Goal: Task Accomplishment & Management: Manage account settings

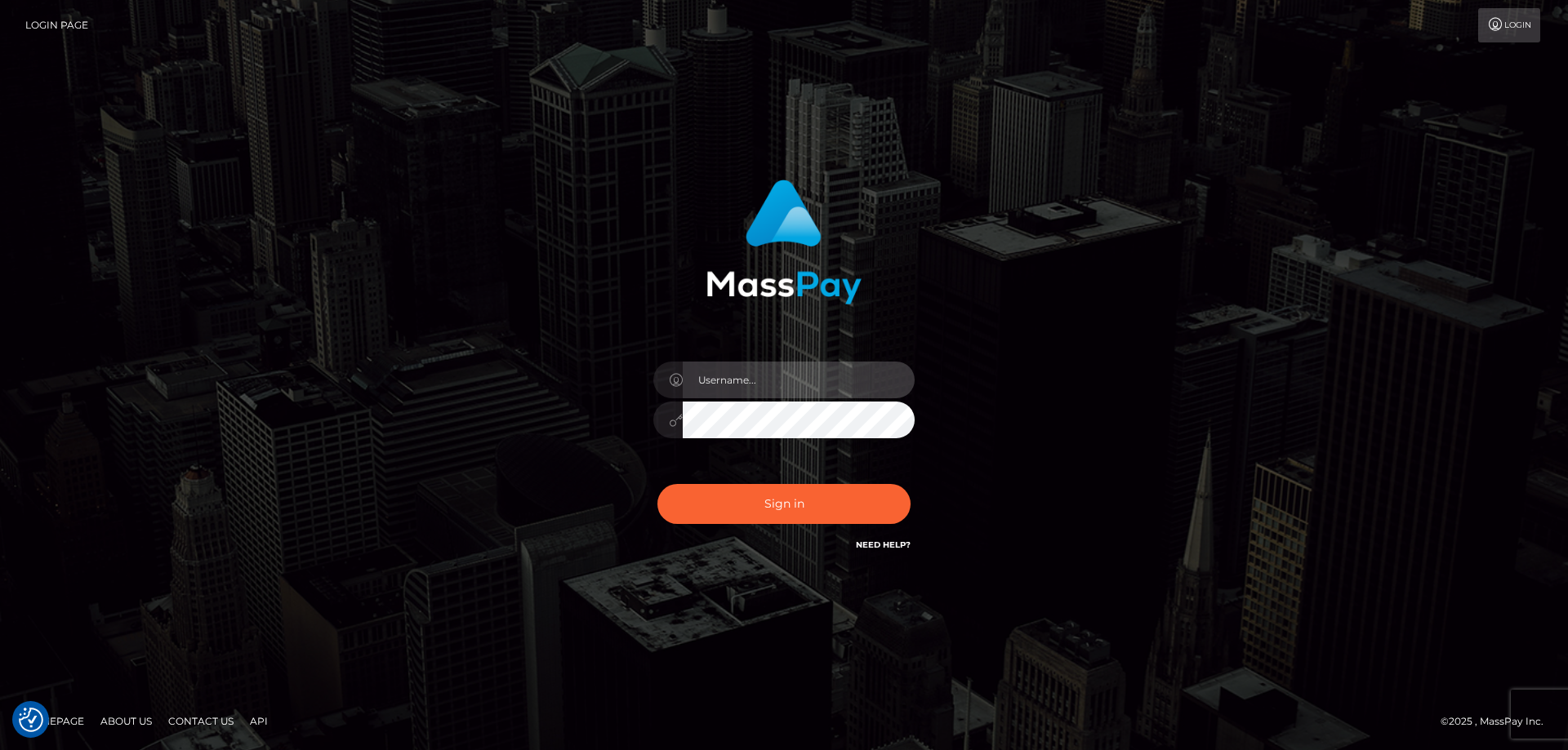
click at [825, 380] on input "text" at bounding box center [798, 380] width 232 height 36
type input "[EMAIL_ADDRESS][DOMAIN_NAME]"
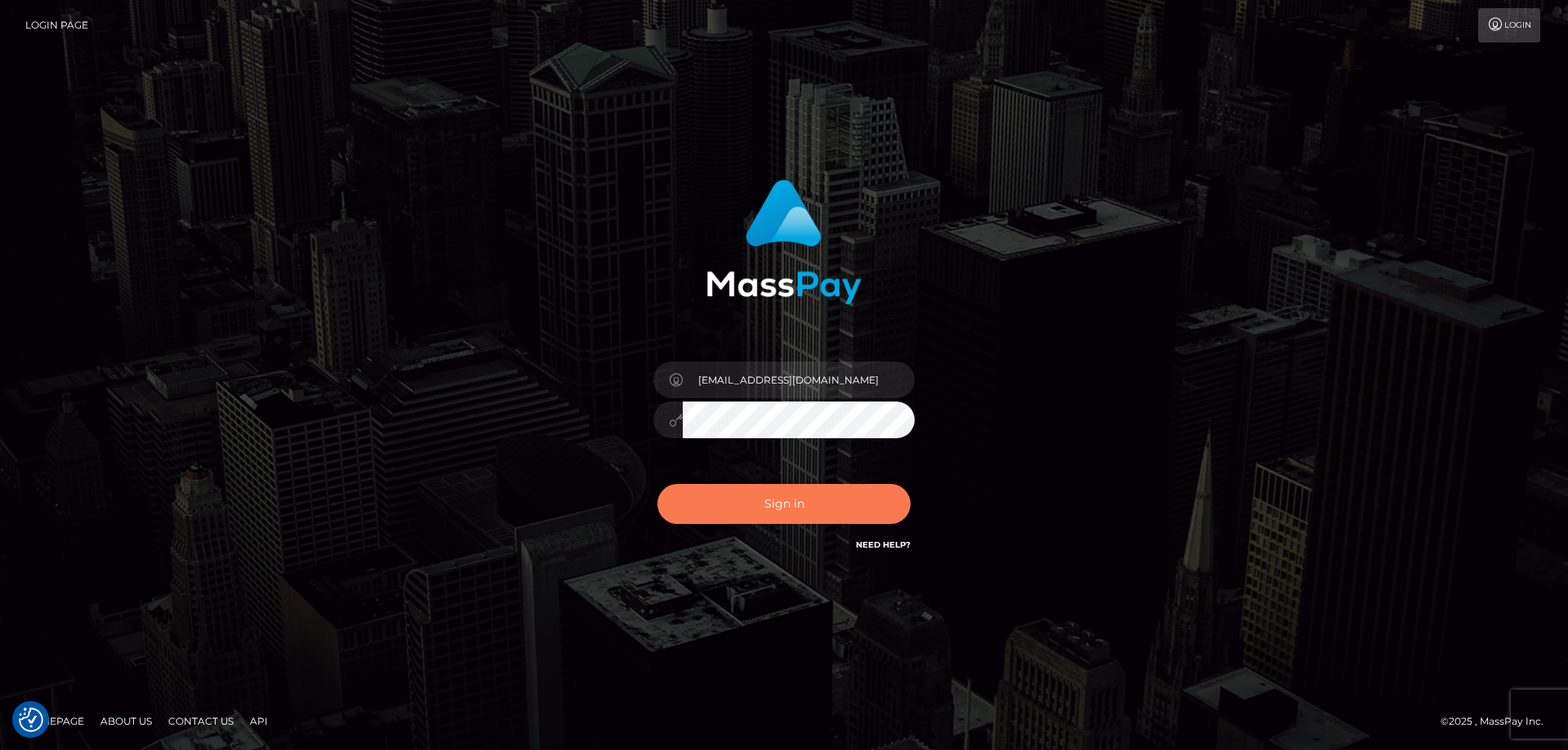
click at [801, 512] on button "Sign in" at bounding box center [784, 504] width 253 height 40
